Goal: Information Seeking & Learning: Learn about a topic

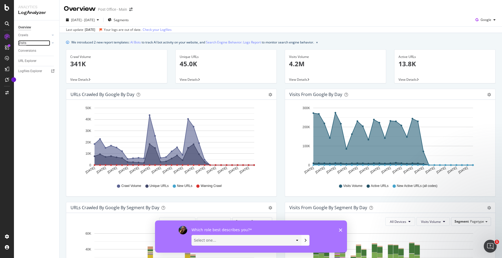
click at [22, 45] on div "Visits" at bounding box center [22, 43] width 8 height 6
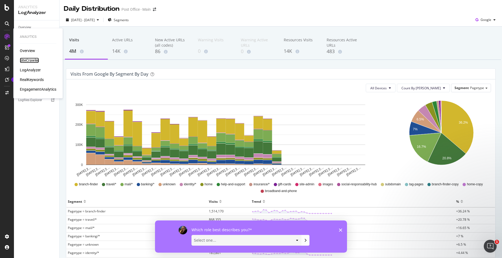
click at [30, 59] on div "SiteCrawler" at bounding box center [29, 60] width 19 height 5
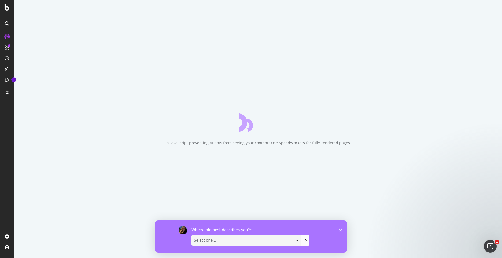
click at [326, 157] on polygon "Close survey" at bounding box center [340, 229] width 3 height 3
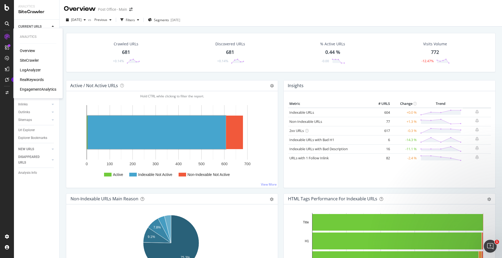
click at [30, 79] on div "RealKeywords" at bounding box center [32, 79] width 24 height 5
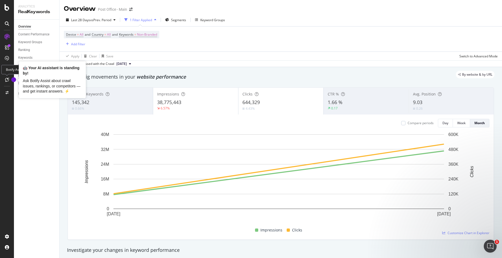
drag, startPoint x: 0, startPoint y: 68, endPoint x: 8, endPoint y: 56, distance: 14.0
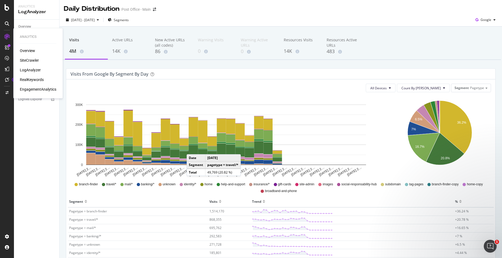
click at [33, 79] on div "RealKeywords" at bounding box center [32, 79] width 24 height 5
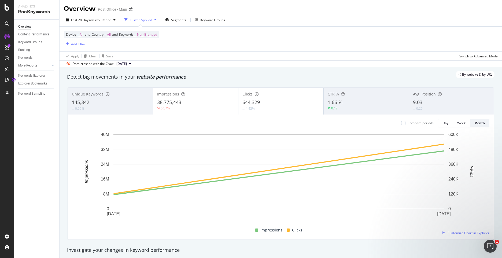
click at [133, 64] on button "[DATE]" at bounding box center [123, 64] width 19 height 6
drag, startPoint x: 235, startPoint y: 66, endPoint x: 227, endPoint y: 92, distance: 27.5
click at [235, 66] on div "Data crossed with the Crawl [DATE]" at bounding box center [281, 63] width 442 height 6
click at [28, 88] on div "EngagementAnalytics" at bounding box center [38, 89] width 36 height 5
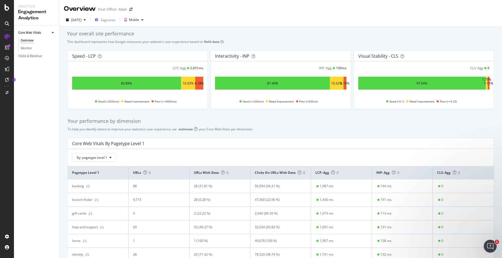
click at [116, 19] on span "Segments" at bounding box center [108, 20] width 15 height 5
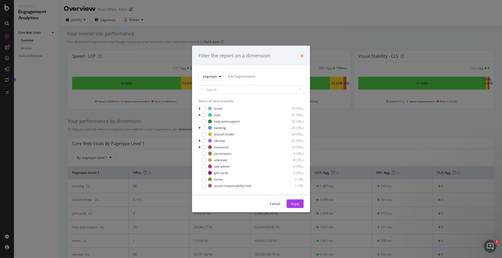
click at [302, 54] on icon "times" at bounding box center [301, 55] width 3 height 4
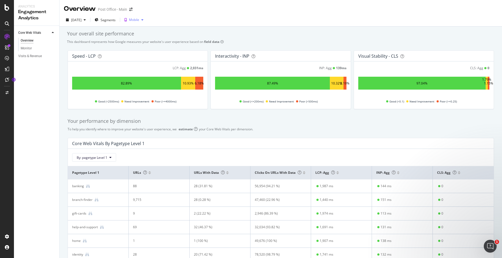
click at [143, 20] on icon "button" at bounding box center [142, 19] width 2 height 3
click at [176, 20] on div "[DATE] Segments Mobile" at bounding box center [281, 21] width 442 height 11
click at [31, 60] on div "SiteCrawler" at bounding box center [29, 60] width 19 height 5
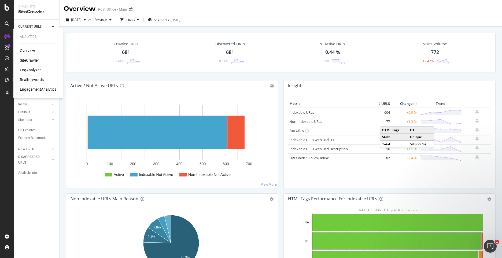
click at [29, 90] on div "EngagementAnalytics" at bounding box center [38, 89] width 36 height 5
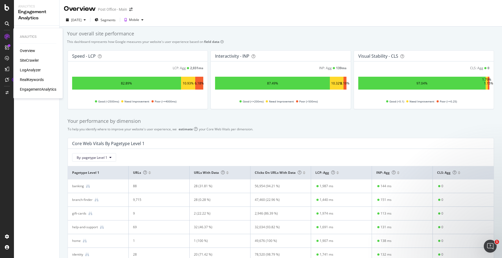
click at [30, 60] on div "SiteCrawler" at bounding box center [29, 60] width 19 height 5
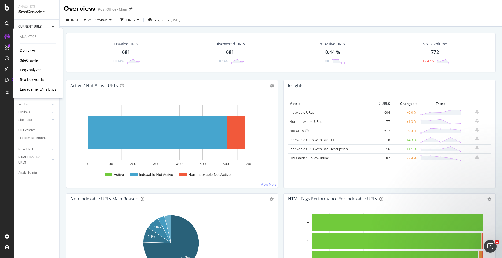
click at [31, 49] on div "Overview" at bounding box center [27, 50] width 15 height 5
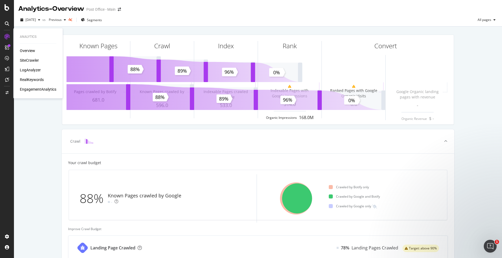
click at [30, 89] on div "EngagementAnalytics" at bounding box center [38, 89] width 36 height 5
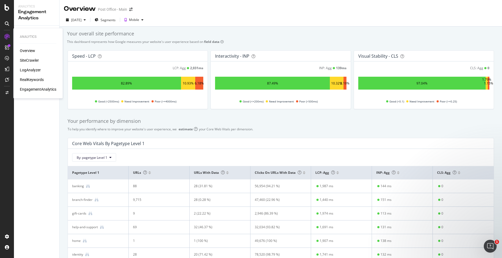
click at [30, 79] on div "RealKeywords" at bounding box center [32, 79] width 24 height 5
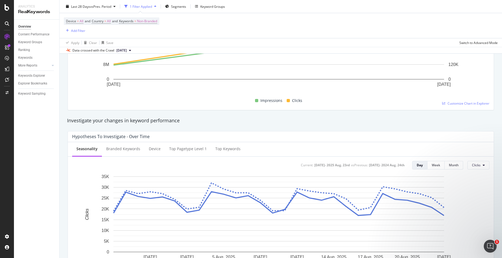
scroll to position [80, 0]
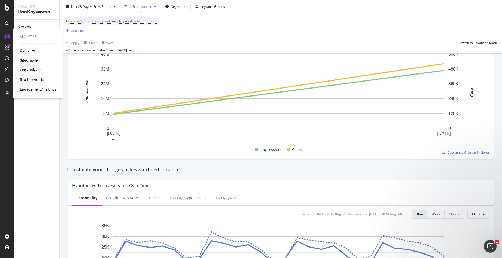
click at [26, 61] on div "SiteCrawler" at bounding box center [29, 60] width 19 height 5
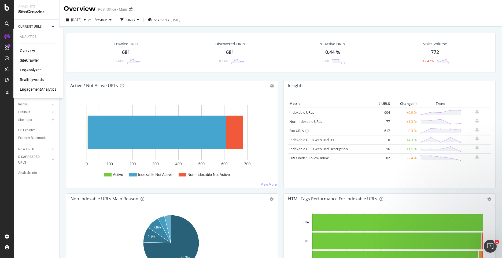
click at [31, 60] on div "SiteCrawler" at bounding box center [29, 60] width 19 height 5
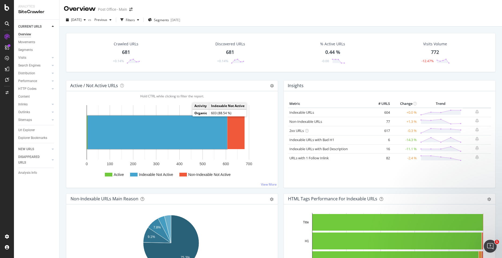
drag, startPoint x: 181, startPoint y: 106, endPoint x: 179, endPoint y: 103, distance: 3.5
click at [179, 103] on icon "Active Indexable Not Active Non-Indexable Not Active 0 100 200 300 400 500 600 …" at bounding box center [172, 142] width 203 height 84
drag, startPoint x: 179, startPoint y: 103, endPoint x: 289, endPoint y: 23, distance: 136.0
click at [289, 23] on div "[DATE] vs Previous Filters Segments [DATE]" at bounding box center [281, 21] width 442 height 11
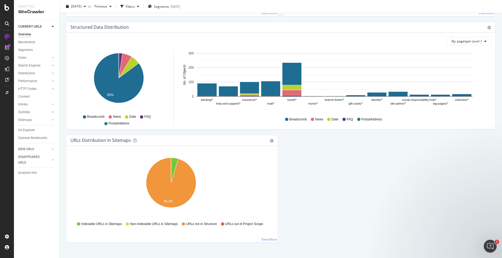
scroll to position [520, 0]
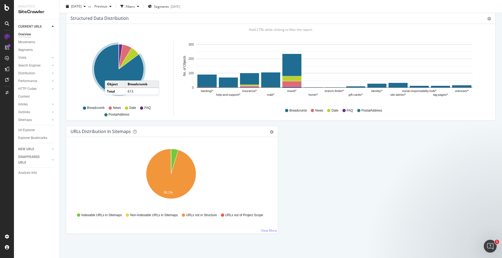
drag, startPoint x: 486, startPoint y: 1, endPoint x: 361, endPoint y: 157, distance: 199.7
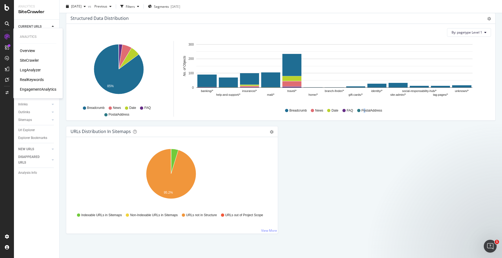
click at [26, 70] on div "LogAnalyzer" at bounding box center [30, 69] width 21 height 5
